Goal: Information Seeking & Learning: Learn about a topic

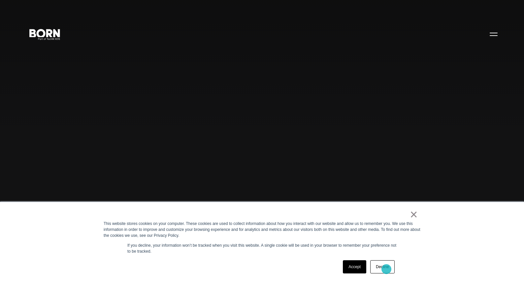
click at [387, 269] on link "Decline" at bounding box center [382, 267] width 24 height 13
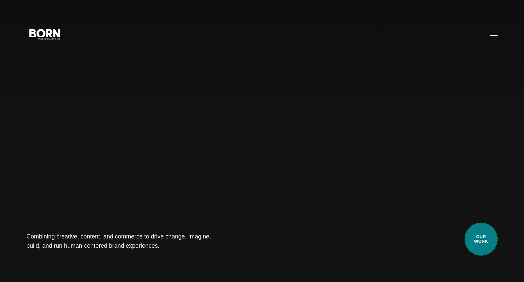
click at [485, 237] on link "Our Work" at bounding box center [481, 239] width 33 height 33
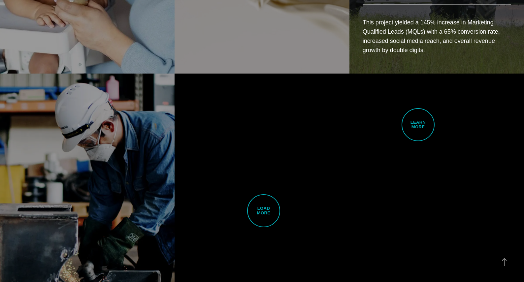
scroll to position [1759, 0]
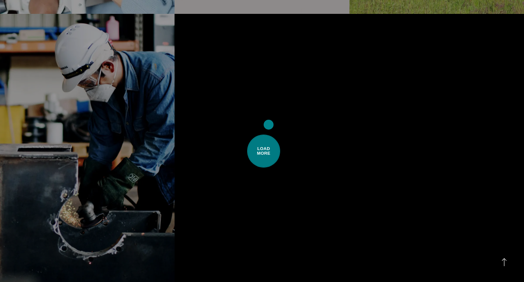
click at [269, 135] on span "Load More" at bounding box center [263, 151] width 33 height 33
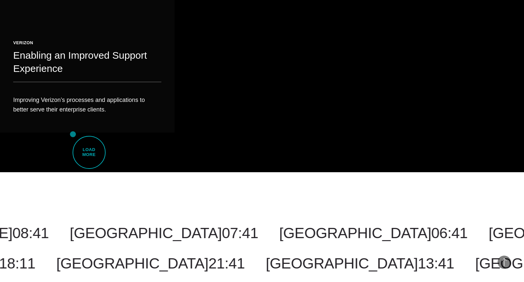
scroll to position [3281, 0]
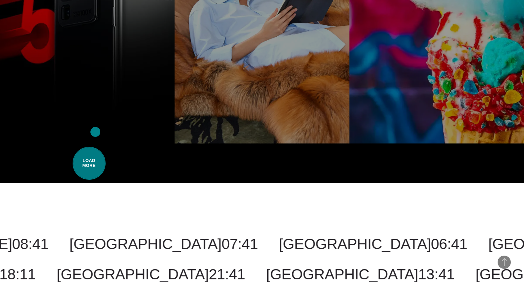
click at [96, 147] on span "Load More" at bounding box center [89, 163] width 33 height 33
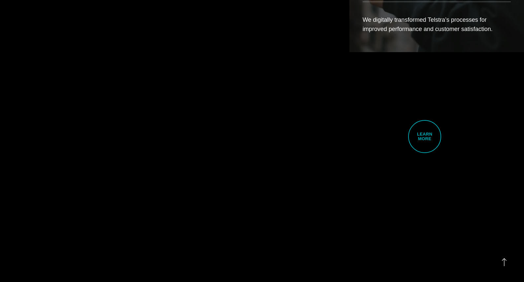
scroll to position [4565, 0]
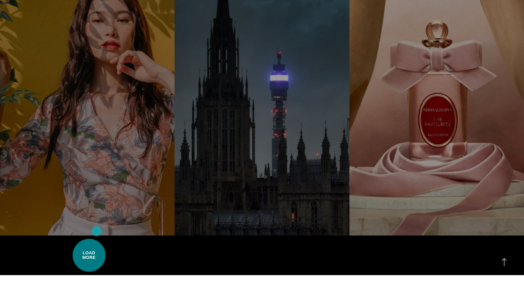
click at [94, 239] on span "Load More" at bounding box center [89, 255] width 33 height 33
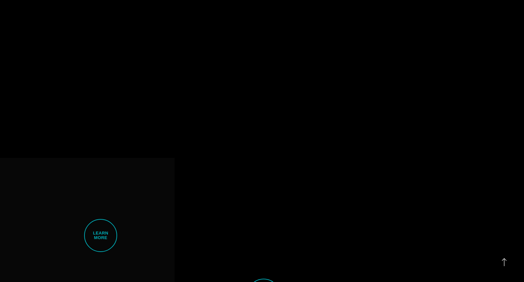
scroll to position [6014, 0]
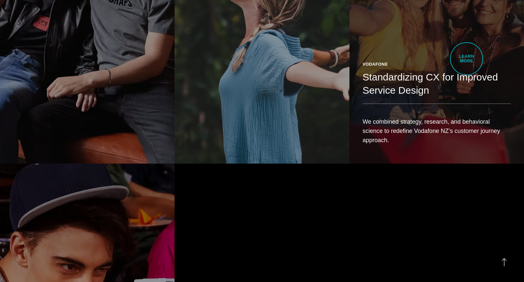
click at [467, 59] on link "Vodafone Standardizing CX for Improved Service Design We combined strategy, res…" at bounding box center [437, 25] width 175 height 275
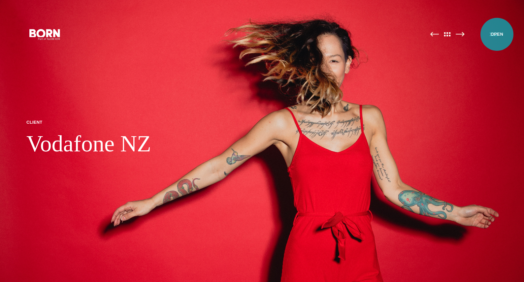
click at [497, 34] on button "Primary Menu" at bounding box center [494, 34] width 16 height 14
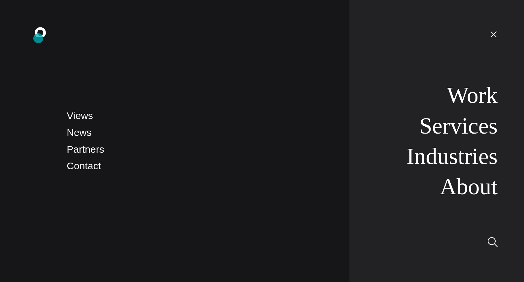
click at [38, 38] on icon ".st0{display:none;} .st1{display:inline;} .st2{font-family:'HelveticaNeue-Mediu…" at bounding box center [45, 33] width 42 height 17
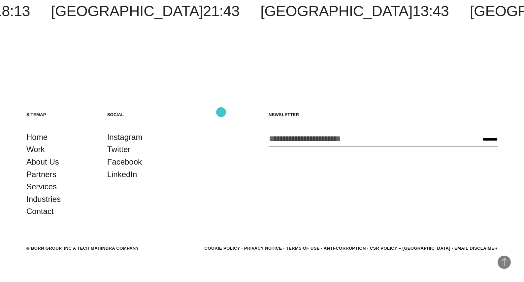
scroll to position [1997, 0]
